Goal: Task Accomplishment & Management: Complete application form

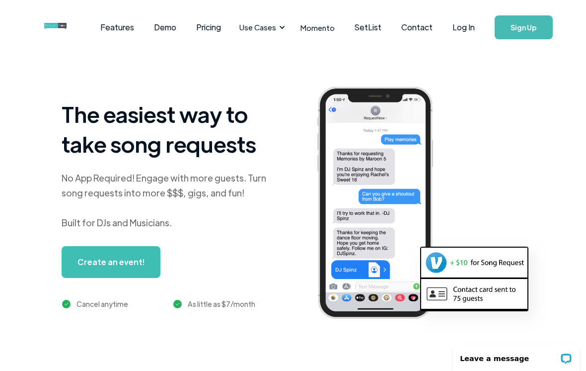
click at [469, 27] on link "Log In" at bounding box center [464, 27] width 42 height 35
click at [468, 26] on link "Log In" at bounding box center [464, 27] width 42 height 35
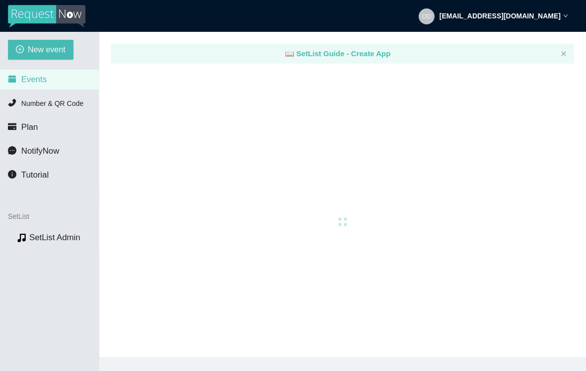
click at [50, 47] on span "New event" at bounding box center [47, 49] width 38 height 12
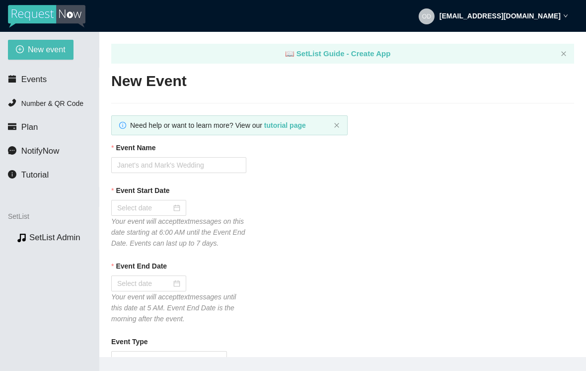
type textarea "[URL][DOMAIN_NAME]"
type textarea "Thanks for the request! I'll do my best to get to it. Tips appreciated: [DOMAIN…"
type textarea "Thank you so much for coming out last night. I hope to see you again down the r…"
type textarea "Thanks for the request! I'll do my best to get to it. Tips appreciated: [DOMAIN…"
type textarea "Thank you so much for coming out last night. I hope to see you again down the r…"
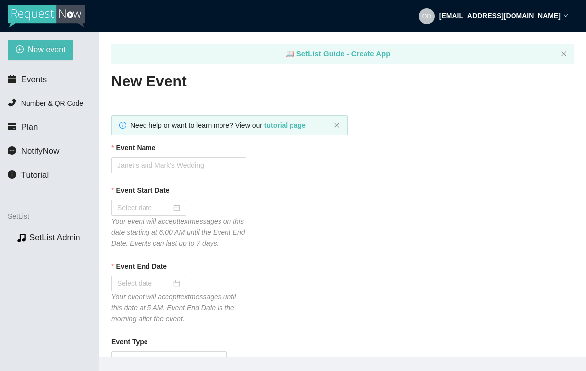
type textarea "Thanks for the request! I'll do my best to get to it. Tips appreciated: [DOMAIN…"
type textarea "Thank you so much for coming out last night. I hope to see you again down the r…"
type textarea "Thanks for the request! I'll do my best to get to it. Tips appreciated: [DOMAIN…"
type textarea "Thank you so much for coming out last night. I hope to see you again down the r…"
click at [165, 165] on input "Event Name" at bounding box center [178, 165] width 135 height 16
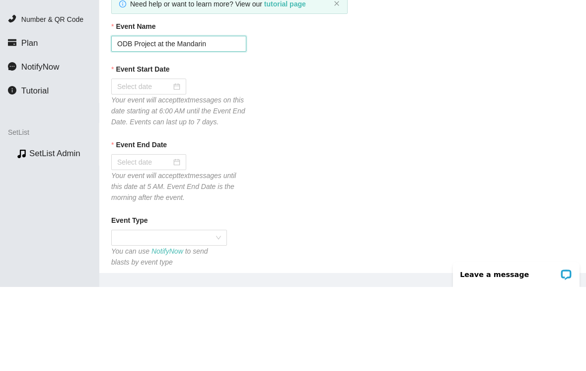
scroll to position [38, 0]
type input "ODB Project at the Mandarin"
click at [174, 162] on div at bounding box center [148, 170] width 75 height 16
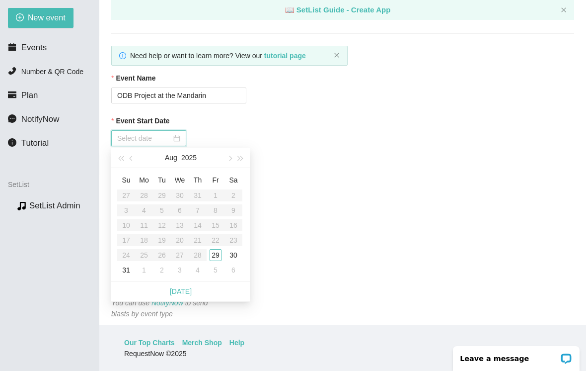
type input "[DATE]"
click at [218, 249] on div "29" at bounding box center [216, 255] width 12 height 12
type input "[DATE]"
type textarea "Thanks for the request! I'll do my best to get to it. Tips appreciated: [DOMAIN…"
type textarea "Thank you so much for coming out last night. I hope to see you again down the r…"
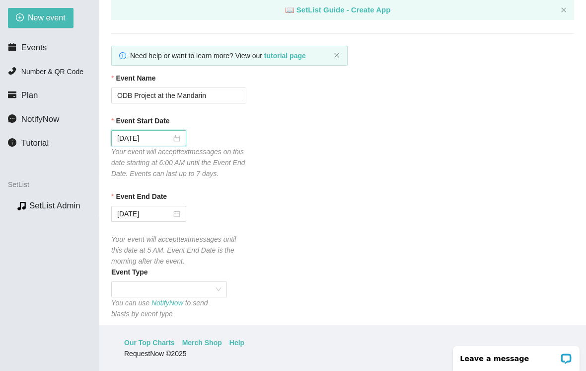
type textarea "Thanks for the request! I'll do my best to get to it. Tips appreciated: [DOMAIN…"
type textarea "Thank you so much for coming out last night. I hope to see you again down the r…"
click at [149, 209] on input "Event End Date" at bounding box center [144, 213] width 54 height 11
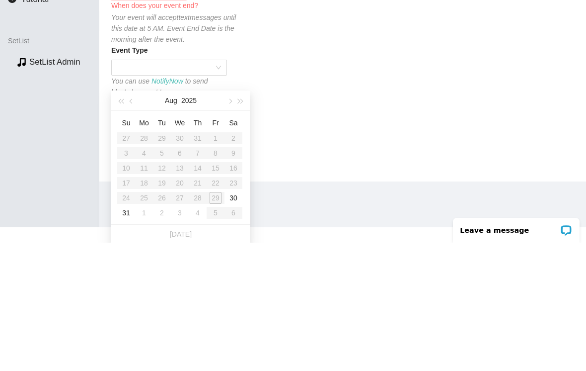
scroll to position [115, 0]
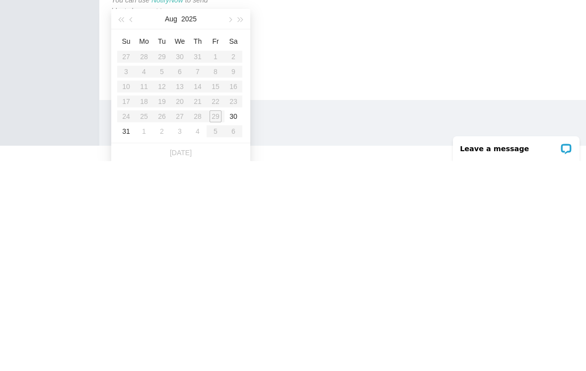
type input "[DATE]"
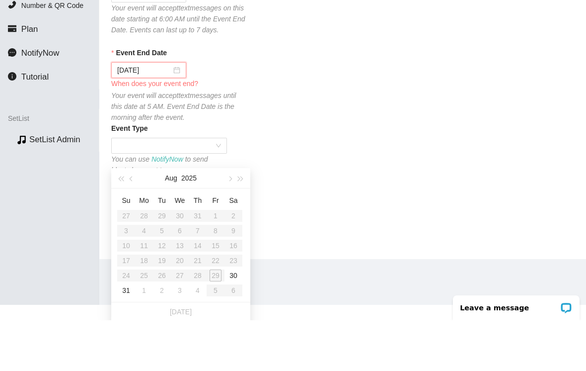
click at [237, 296] on div "[PHONE_NUMBER]" at bounding box center [178, 304] width 135 height 16
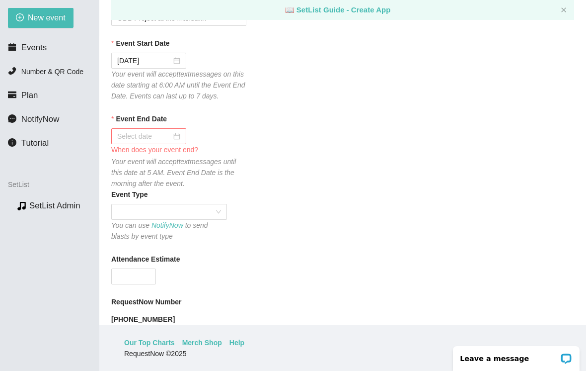
click at [185, 131] on div at bounding box center [148, 136] width 75 height 16
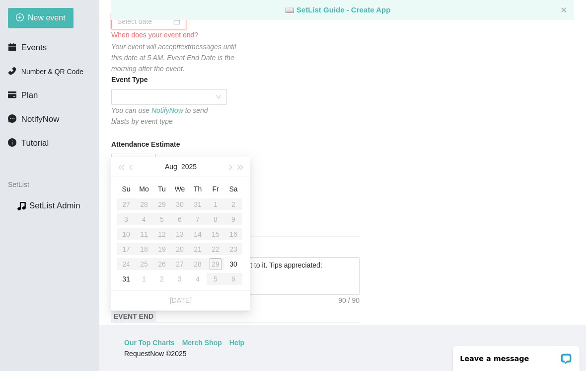
scroll to position [197, 0]
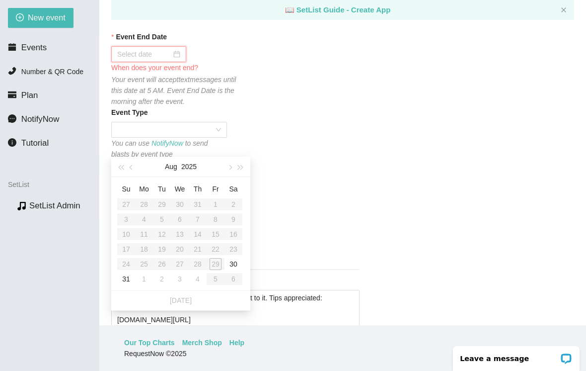
click at [181, 51] on div at bounding box center [148, 54] width 75 height 16
click at [178, 53] on div at bounding box center [148, 54] width 63 height 11
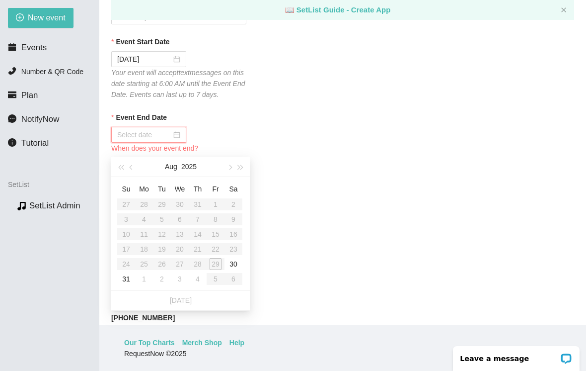
scroll to position [153, 0]
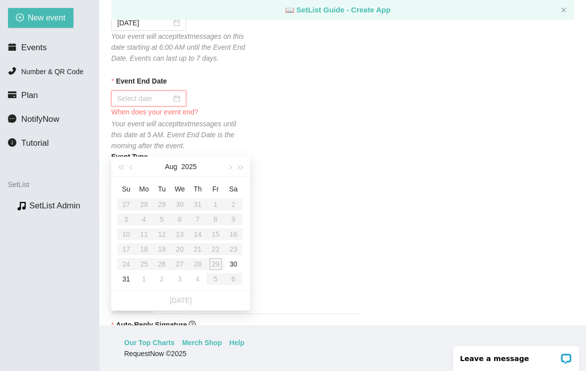
click at [177, 93] on div at bounding box center [148, 98] width 63 height 11
click at [151, 93] on input "Event End Date" at bounding box center [144, 98] width 54 height 11
click at [184, 93] on div at bounding box center [148, 98] width 75 height 16
click at [179, 92] on div at bounding box center [148, 98] width 75 height 16
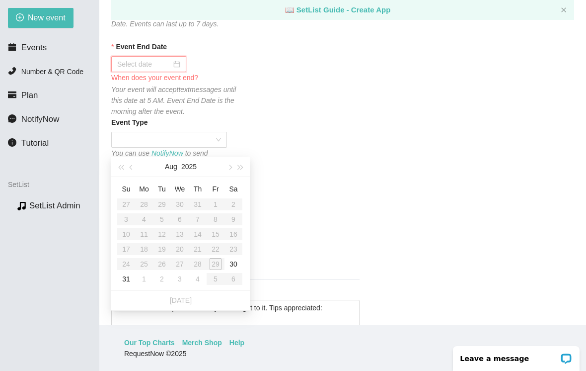
scroll to position [189, 0]
click at [276, 70] on div "Event End Date When does your event end? Your event will accept text messages u…" at bounding box center [342, 78] width 463 height 76
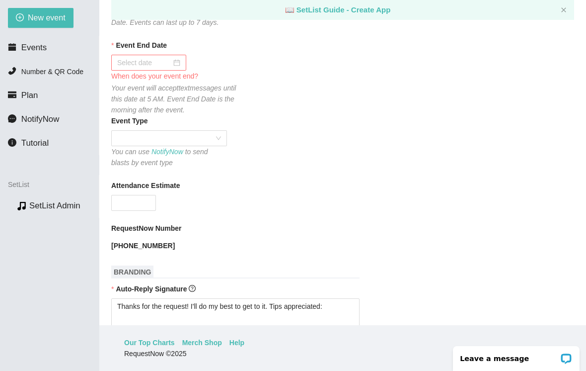
click at [178, 57] on div at bounding box center [148, 62] width 63 height 11
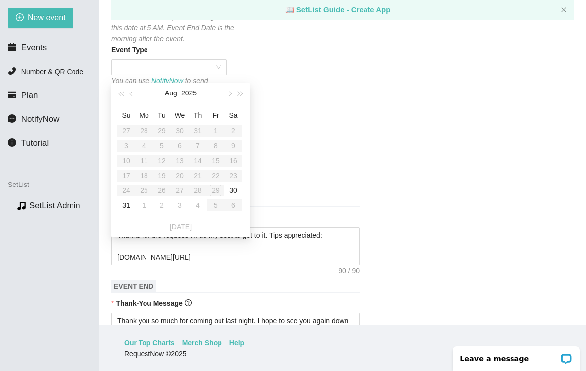
scroll to position [257, 0]
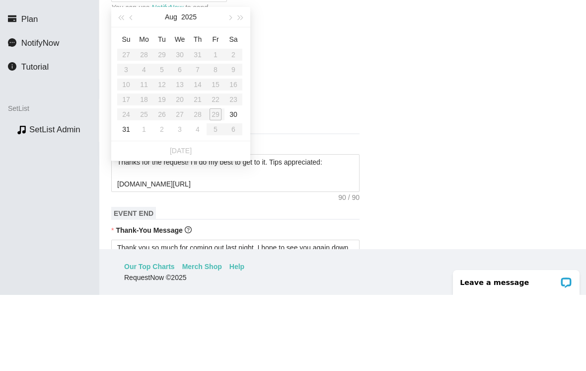
type input "[DATE]"
click at [236, 184] on div "30" at bounding box center [234, 190] width 12 height 12
type textarea "Thanks for the request! I'll do my best to get to it. Tips appreciated: [DOMAIN…"
type textarea "Thank you so much for coming out last night. I hope to see you again down the r…"
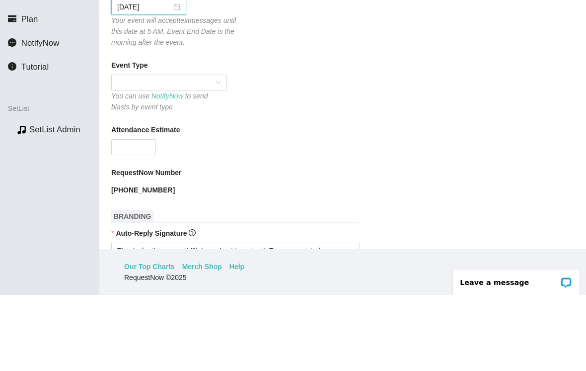
scroll to position [169, 0]
click at [186, 151] on span at bounding box center [169, 158] width 104 height 15
type textarea "Thanks for the request! I'll do my best to get to it. Tips appreciated: [DOMAIN…"
type textarea "Thank you so much for coming out last night. I hope to see you again down the r…"
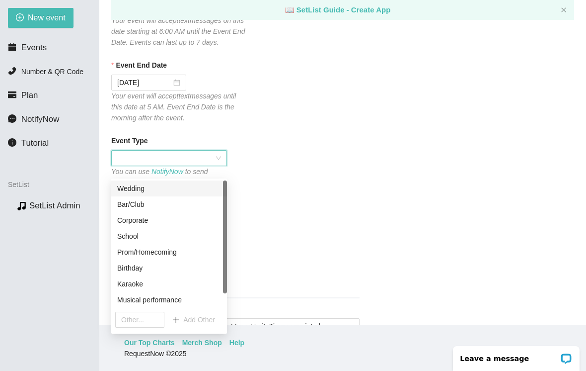
click at [163, 294] on div "Musical performance" at bounding box center [169, 299] width 104 height 11
type textarea "Thanks for the request! I'll do my best to get to it. Tips appreciated: [DOMAIN…"
type textarea "Thank you so much for coming out last night. I hope to see you again down the r…"
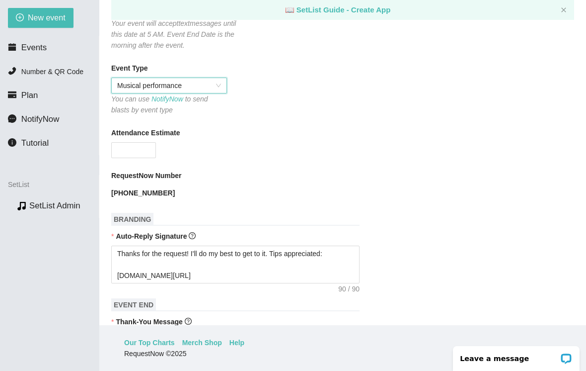
scroll to position [242, 0]
click at [141, 148] on input "Attendance Estimate" at bounding box center [134, 149] width 44 height 15
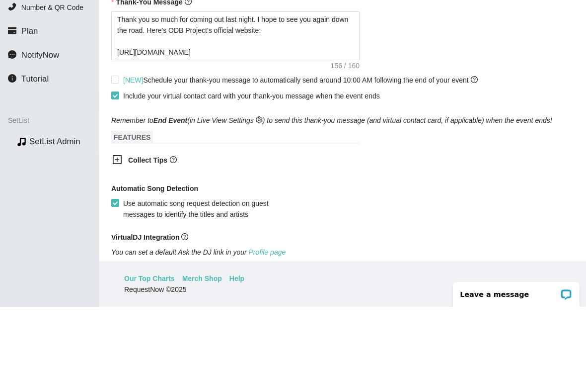
scroll to position [497, 0]
type input "50"
click at [123, 138] on span "[NEW] Schedule your thank-you message to automatically send around 10:00 AM fol…" at bounding box center [300, 143] width 363 height 11
click at [118, 139] on input "[NEW] Schedule your thank-you message to automatically send around 10:00 AM fol…" at bounding box center [114, 142] width 7 height 7
checkbox input "true"
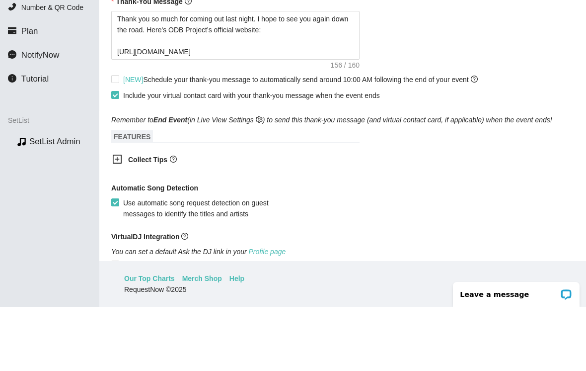
type textarea "Thanks for the request! I'll do my best to get to it. Tips appreciated: [DOMAIN…"
type textarea "Thank you so much for coming out last night. I hope to see you again down the r…"
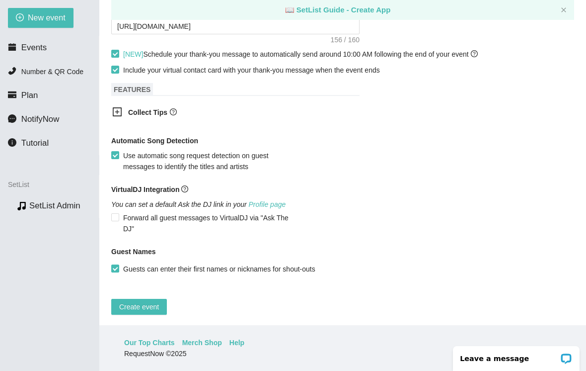
scroll to position [586, 0]
click at [147, 113] on b "Collect Tips" at bounding box center [147, 113] width 39 height 8
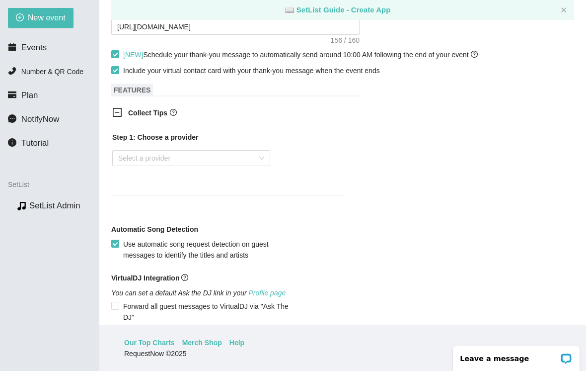
click at [153, 155] on input "search" at bounding box center [187, 158] width 139 height 15
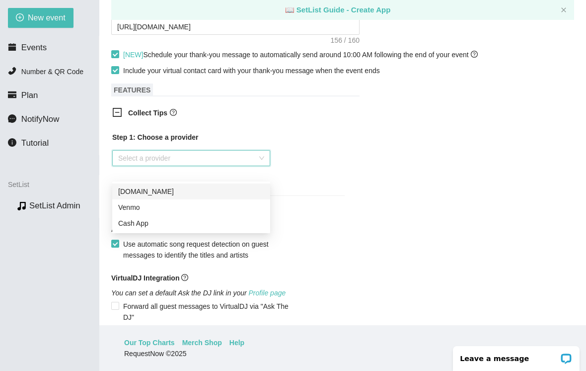
click at [136, 202] on div "Venmo" at bounding box center [191, 207] width 146 height 11
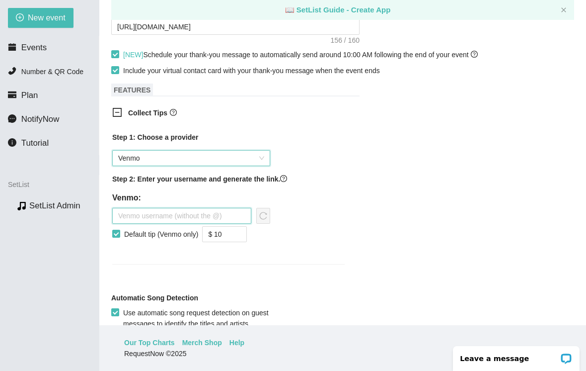
click at [155, 212] on input "text" at bounding box center [181, 216] width 139 height 16
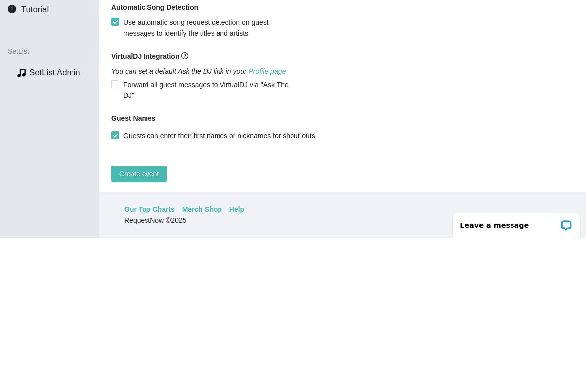
scroll to position [743, 0]
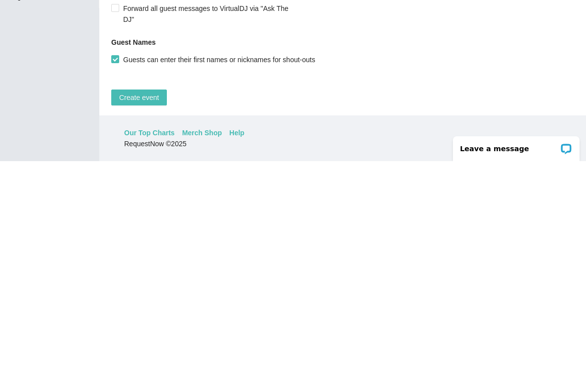
type input "[PERSON_NAME]-4"
click at [143, 302] on span "Create event" at bounding box center [139, 307] width 40 height 11
type textarea "Thanks for the request! I'll do my best to get to it. Tips appreciated: [DOMAIN…"
type textarea "Thank you so much for coming out last night. I hope to see you again down the r…"
type textarea "Thanks for the request! I'll do my best to get to it. Tips appreciated: [DOMAIN…"
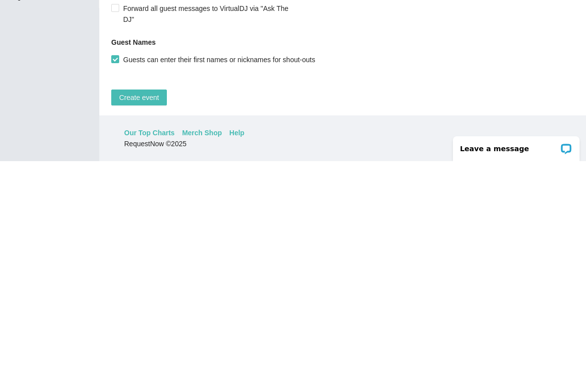
type textarea "Thank you so much for coming out last night. I hope to see you again down the r…"
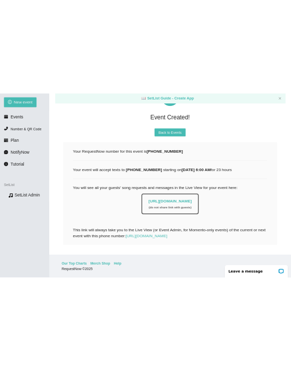
scroll to position [0, 0]
